Goal: Task Accomplishment & Management: Manage account settings

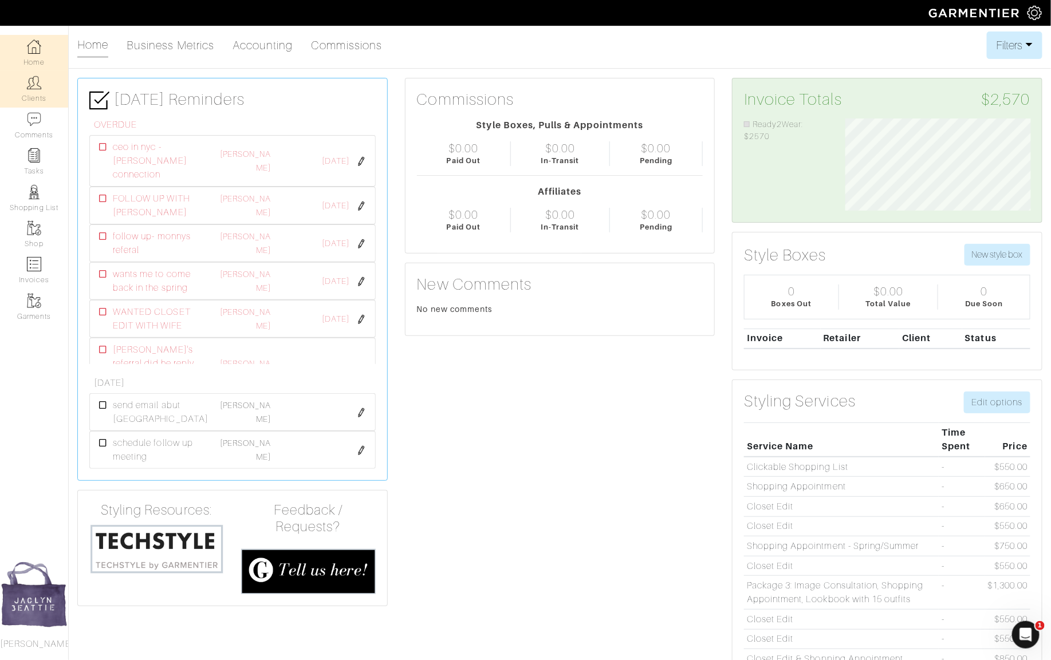
click at [26, 84] on link "Clients" at bounding box center [34, 89] width 68 height 36
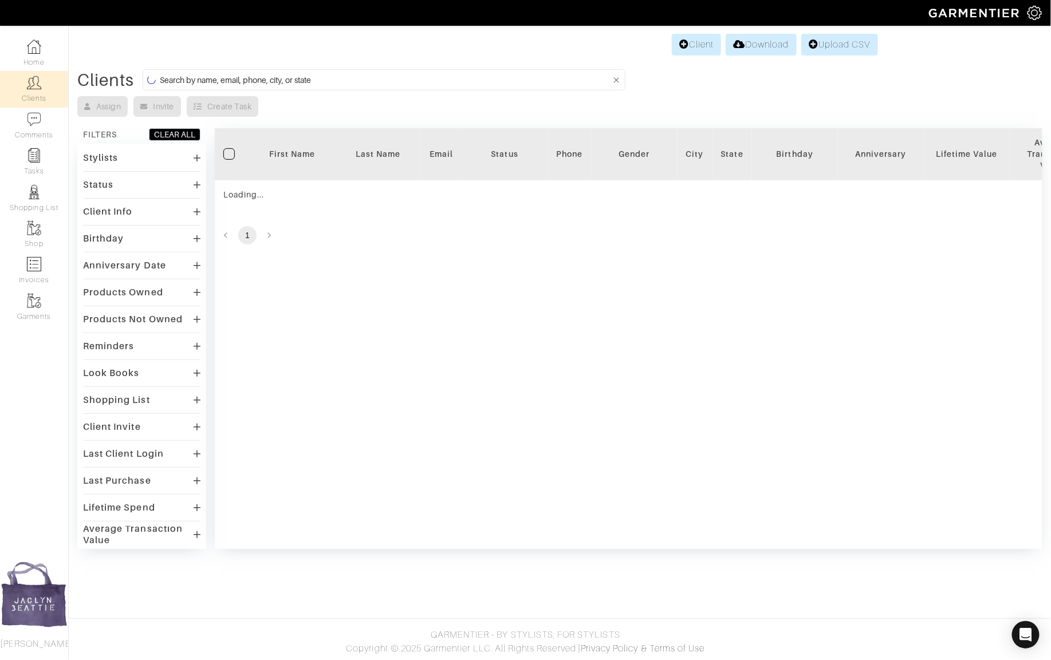
click at [218, 80] on input at bounding box center [385, 80] width 451 height 14
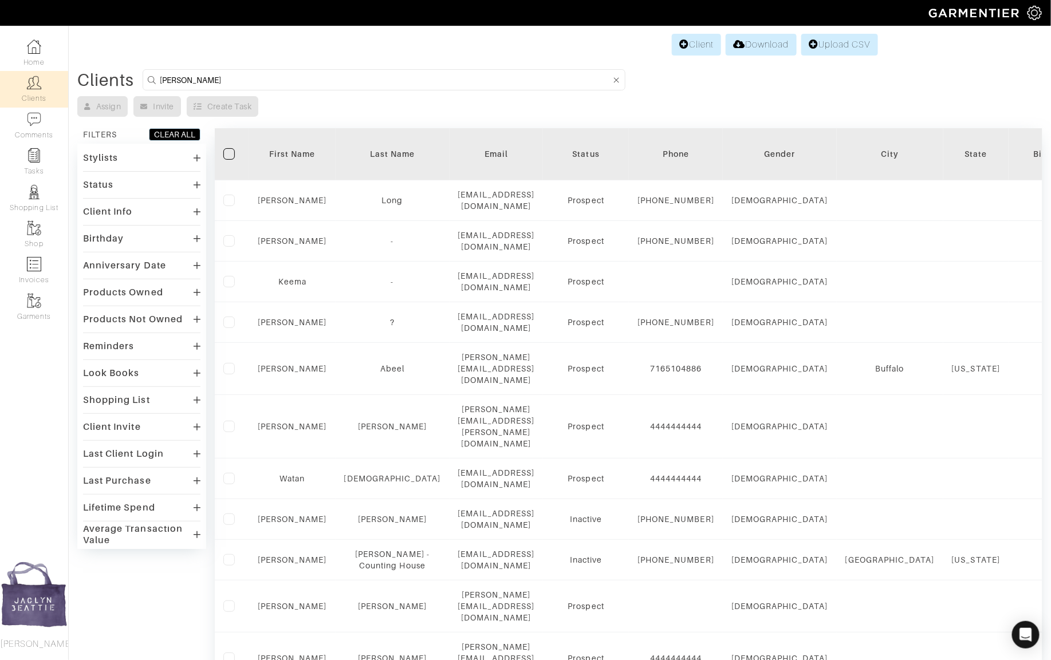
type input "ted johnson"
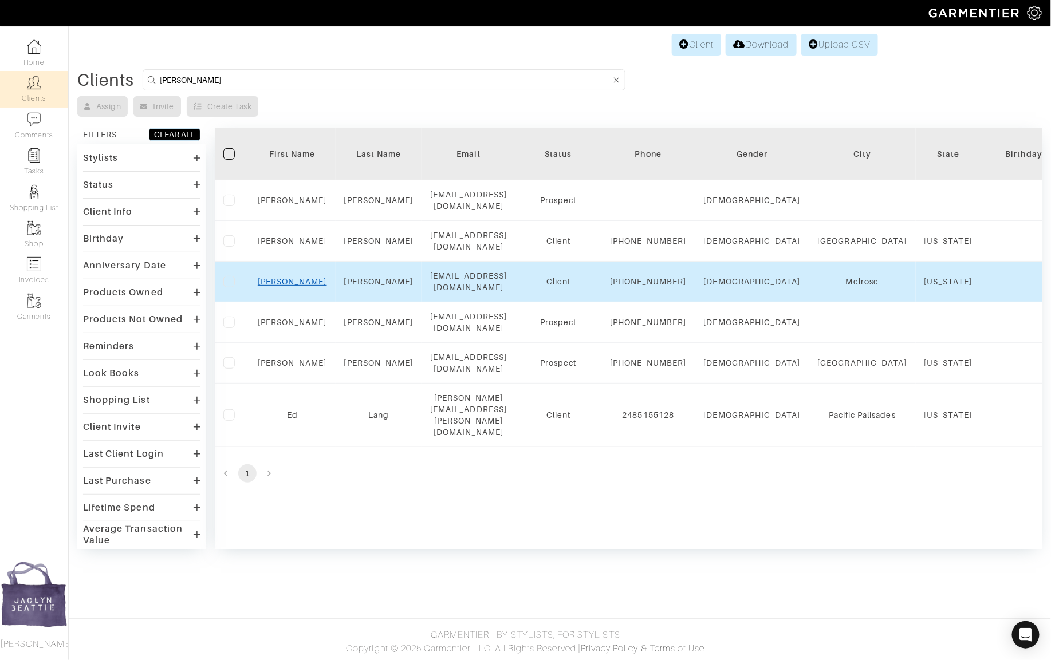
click at [296, 277] on link "Ted" at bounding box center [292, 281] width 69 height 9
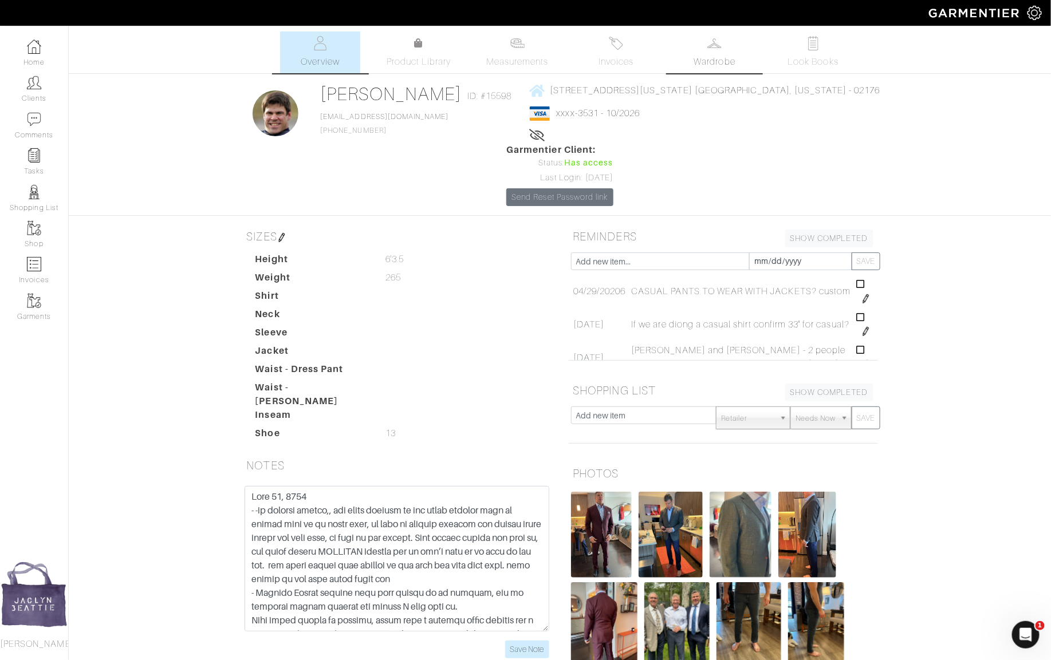
click at [739, 58] on link "Wardrobe" at bounding box center [715, 52] width 80 height 42
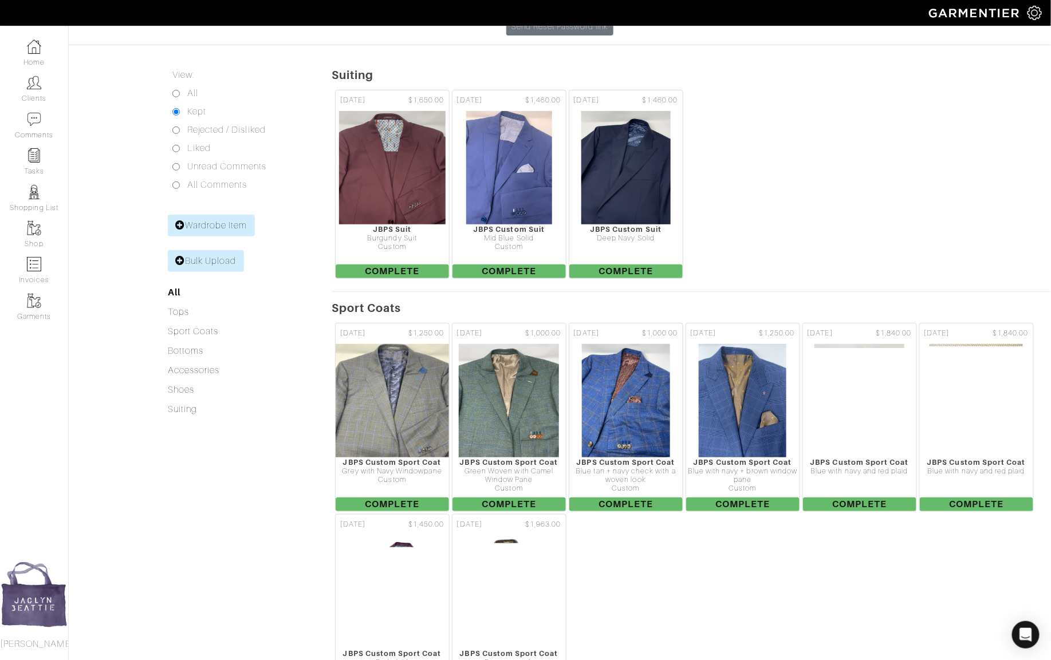
scroll to position [174, 0]
